Goal: Transaction & Acquisition: Subscribe to service/newsletter

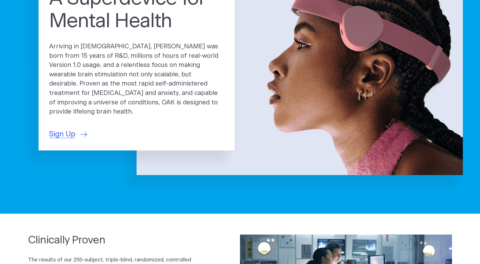
scroll to position [23, 0]
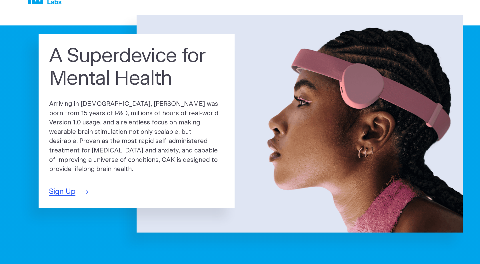
click at [54, 188] on span "Sign Up" at bounding box center [62, 191] width 26 height 11
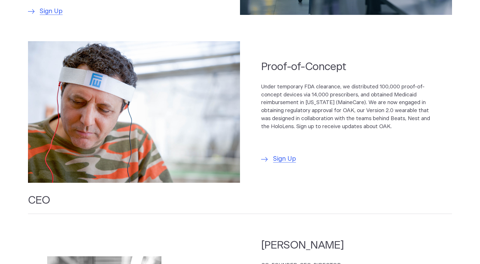
scroll to position [418, 0]
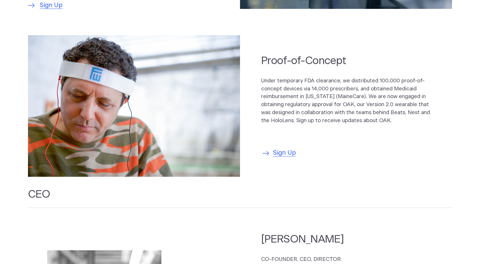
click at [279, 148] on span "Sign Up" at bounding box center [284, 152] width 23 height 9
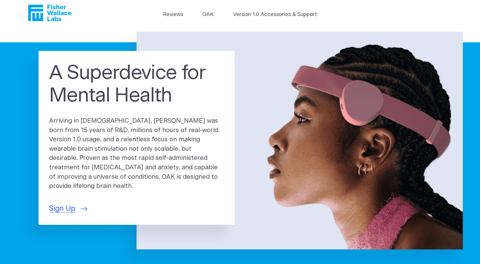
scroll to position [0, 0]
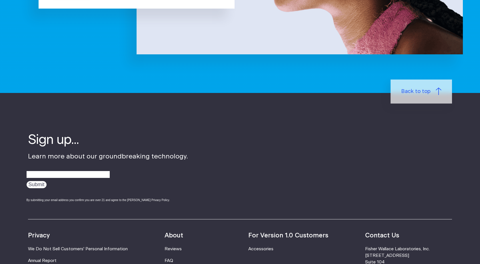
scroll to position [207, 0]
